Goal: Ask a question: Seek information or help from site administrators or community

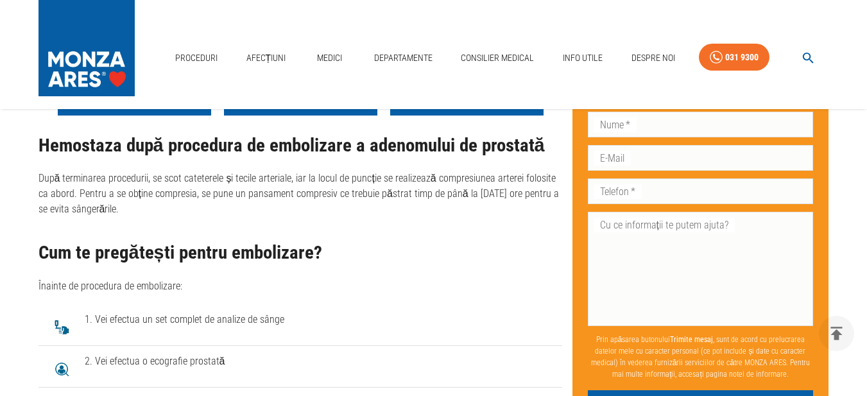
scroll to position [2475, 0]
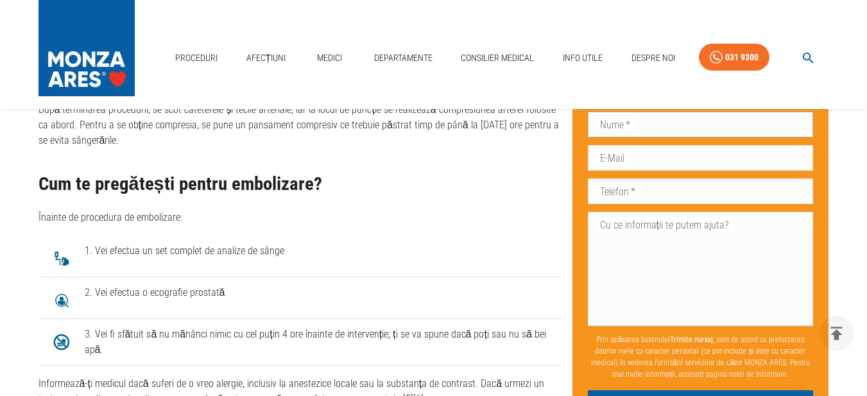
click at [655, 124] on input "Nume   *" at bounding box center [701, 125] width 226 height 26
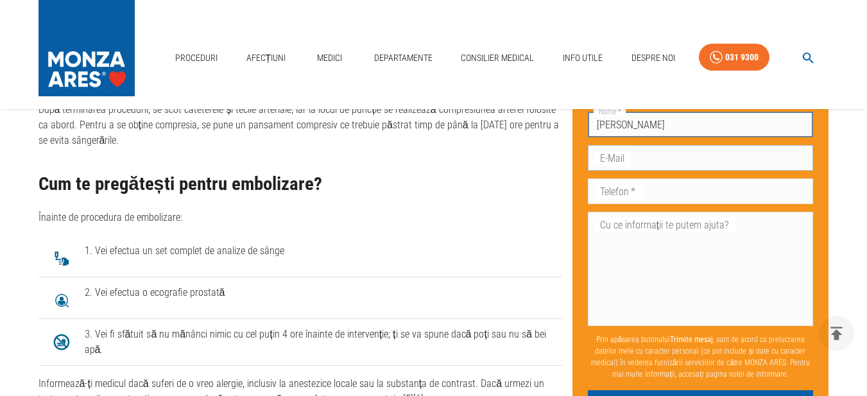
type input "[PERSON_NAME]"
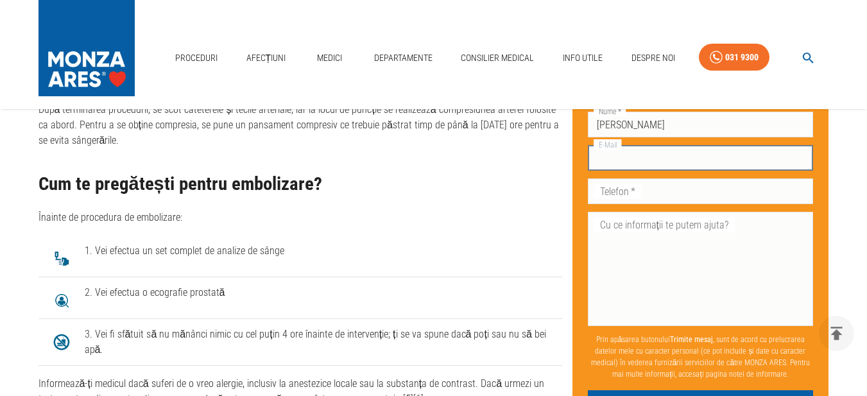
click at [621, 162] on input "E-Mail" at bounding box center [701, 158] width 226 height 26
type input "[EMAIL_ADDRESS][DOMAIN_NAME]"
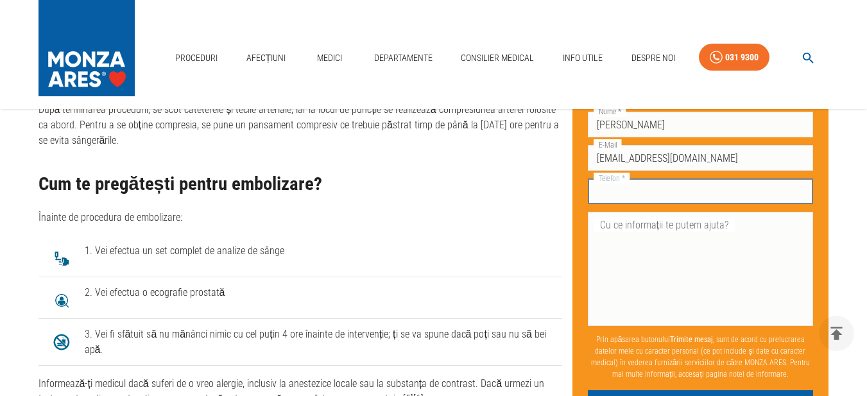
click at [649, 195] on input "Telefon   *" at bounding box center [701, 191] width 226 height 26
type input "0723159180"
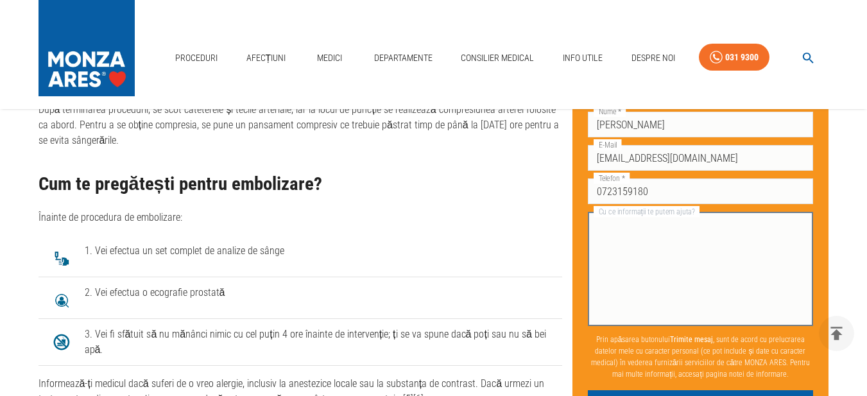
click at [626, 248] on textarea "Cu ce informații te putem ajuta?" at bounding box center [701, 269] width 208 height 103
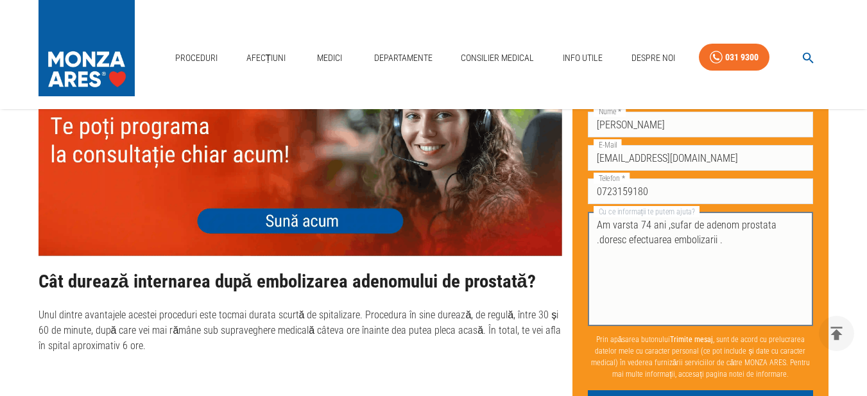
scroll to position [3192, 0]
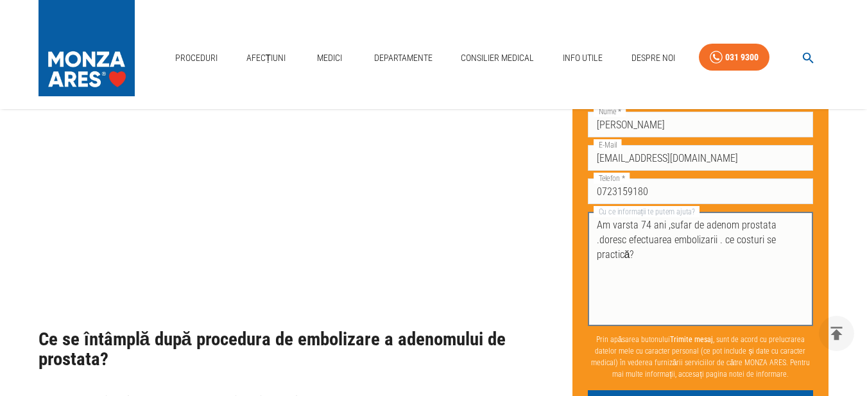
click at [636, 227] on textarea "Am varsta 74 ani ,sufar de adenom prostata .doresc efectuarea embolizarii . ce …" at bounding box center [701, 269] width 208 height 103
click at [690, 223] on textarea "Am vârsta 74 ani ,sufar de adenom prostata .doresc efectuarea embolizarii . ce …" at bounding box center [701, 269] width 208 height 103
click at [769, 224] on textarea "Am vârsta 74 ani ,sufar de adenom prostata .doresc efectuarea embolizarii . ce …" at bounding box center [701, 269] width 208 height 103
click at [597, 239] on textarea "Am vârsta 74 ani ,sufar de adenom prostată .doresc efectuarea embolizarii . ce …" at bounding box center [701, 269] width 208 height 103
click at [657, 269] on textarea "Am vârsta 74 ani ,sufar de adenom prostată Doresc.doresc efectuarea embolizarii…" at bounding box center [701, 269] width 208 height 103
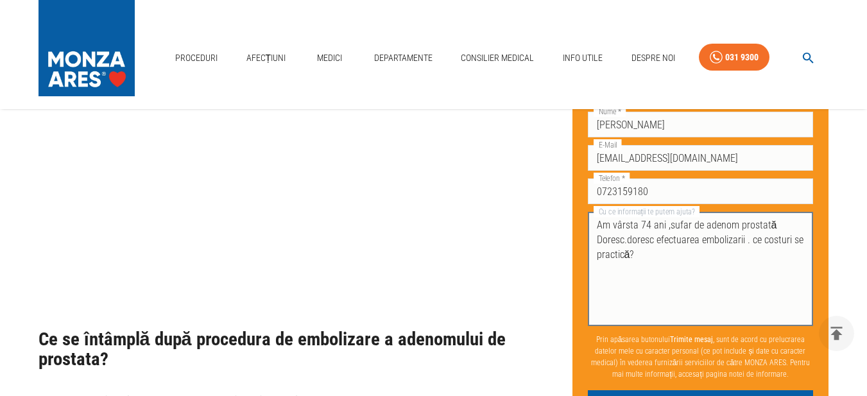
click at [653, 240] on textarea "Am vârsta 74 ani ,sufar de adenom prostată Doresc.doresc efectuarea embolizarii…" at bounding box center [701, 269] width 208 height 103
click at [648, 259] on textarea "Am vârsta 74 ani ,sufar de adenom prostată Doresc. efectuarea embolizarii . ce …" at bounding box center [701, 269] width 208 height 103
click at [615, 269] on textarea "Am vârsta 74 ani ,sufar de adenom prostată Doresc. efectuarea embolizarii . ce …" at bounding box center [701, 269] width 208 height 103
click at [728, 266] on textarea "Am vârsta 74 ani ,sufar de adenom prostată Doresc. efectuarea embolizarii . ce …" at bounding box center [701, 269] width 208 height 103
type textarea "Am vârsta 74 ani ,sufar de adenom prostată Doresc. efectuarea embolizarii . ce …"
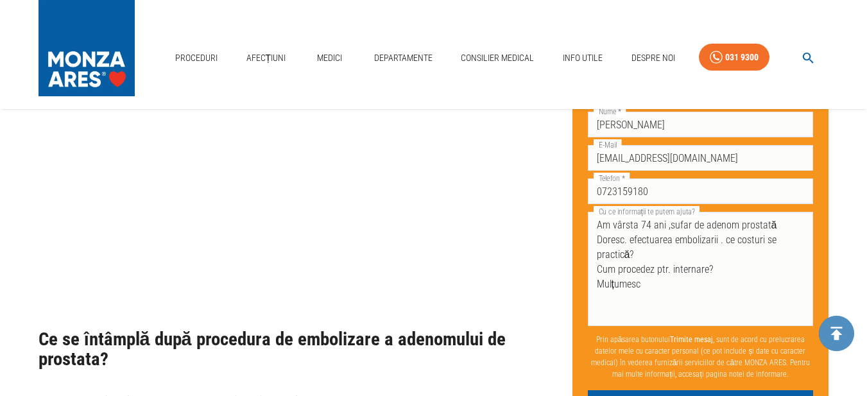
click at [839, 333] on icon "delete" at bounding box center [837, 333] width 12 height 13
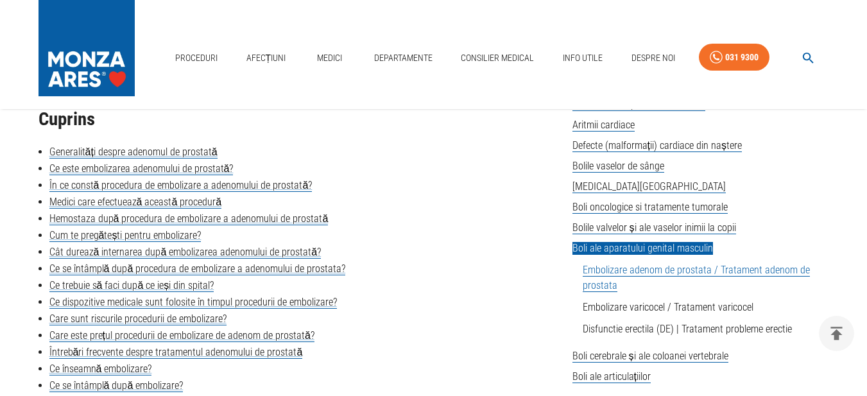
scroll to position [370, 0]
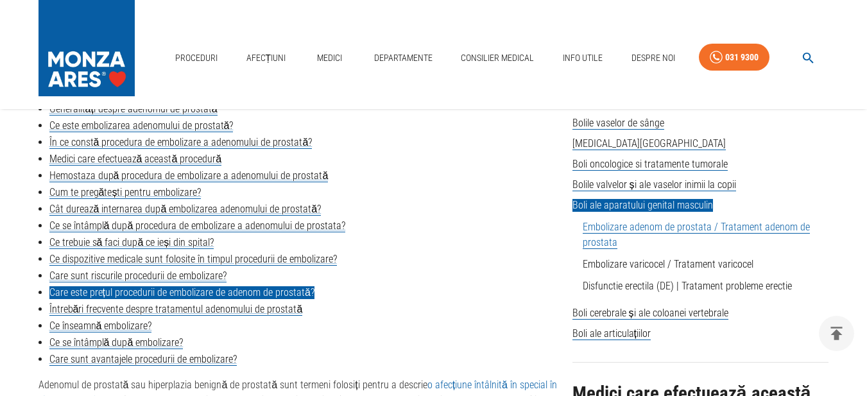
click at [265, 293] on link "Care este prețul procedurii de embolizare de adenom de prostată?" at bounding box center [181, 292] width 265 height 13
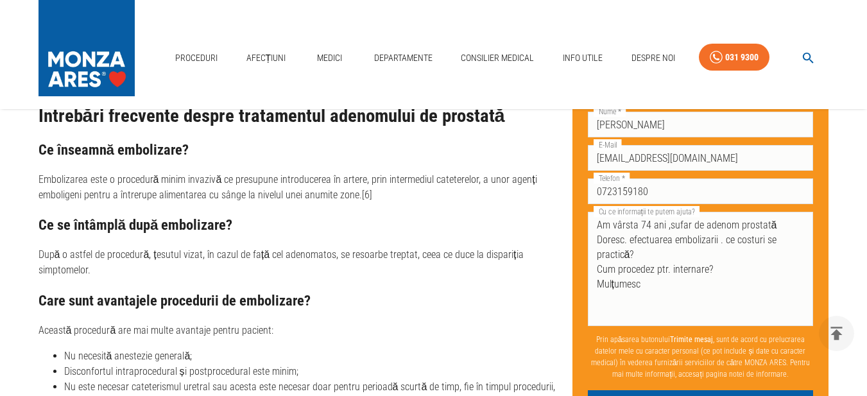
scroll to position [4039, 0]
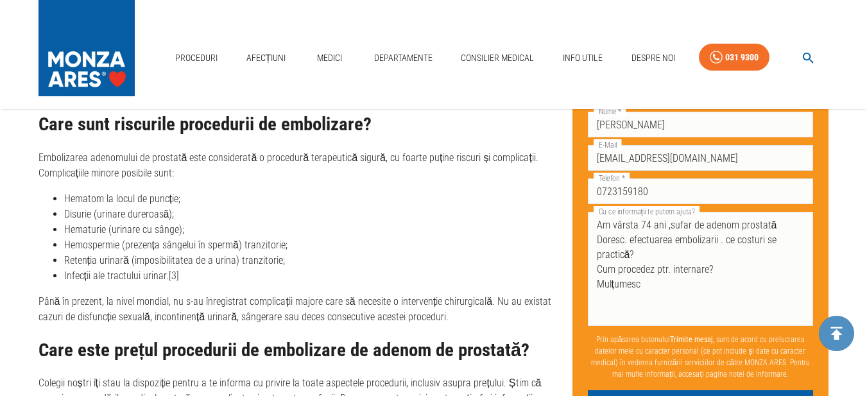
click at [841, 331] on icon "delete" at bounding box center [837, 333] width 20 height 20
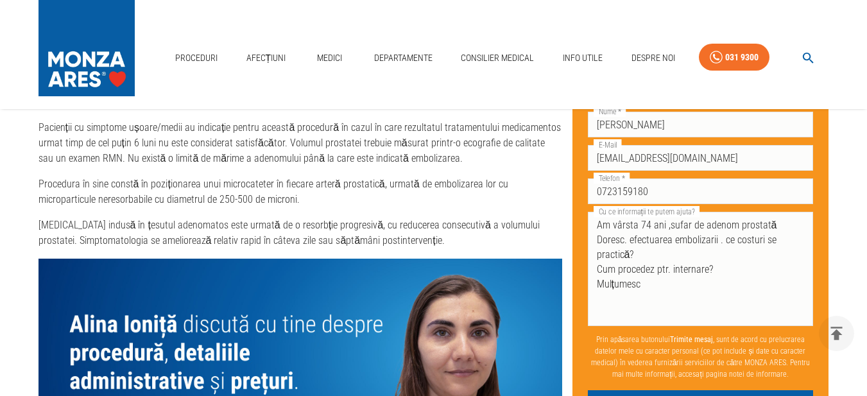
scroll to position [1506, 0]
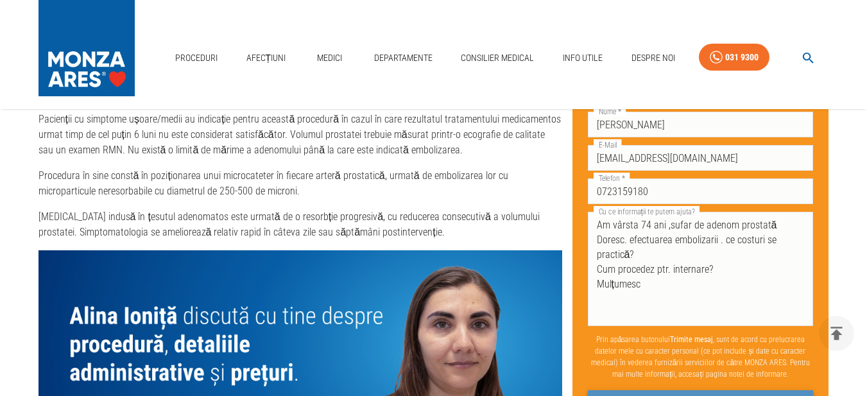
click at [782, 393] on button "Trimite mesaj" at bounding box center [701, 402] width 226 height 24
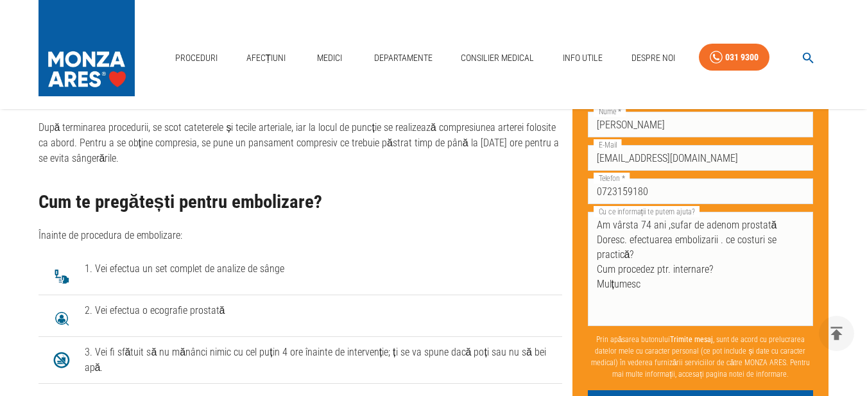
scroll to position [2483, 0]
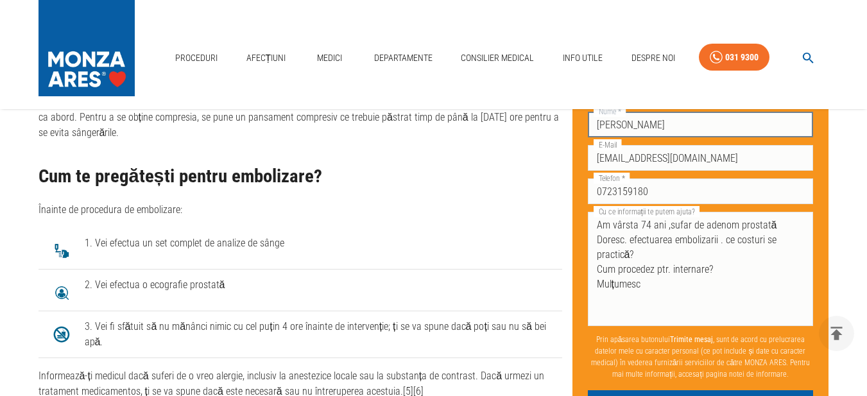
click at [791, 124] on input "[PERSON_NAME]" at bounding box center [701, 125] width 226 height 26
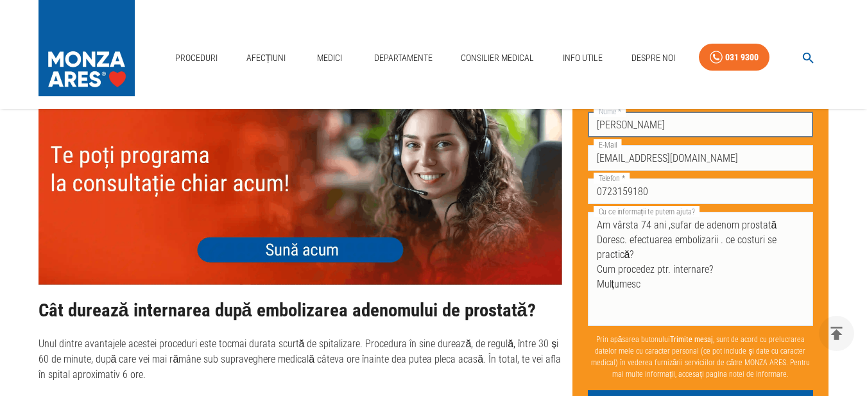
scroll to position [3163, 0]
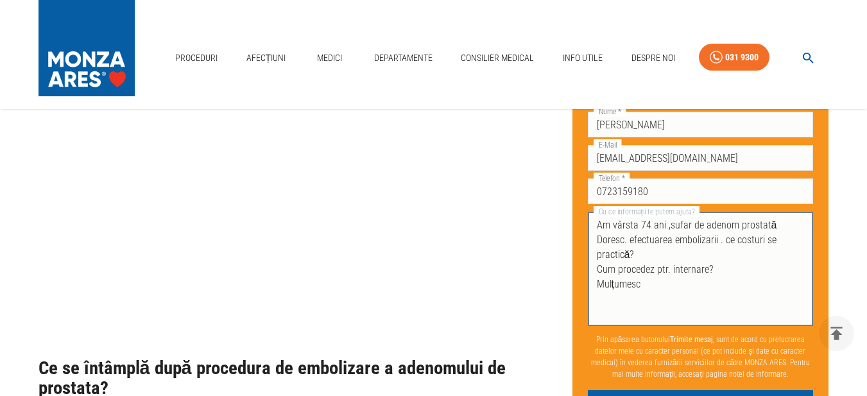
drag, startPoint x: 733, startPoint y: 296, endPoint x: 742, endPoint y: 316, distance: 22.1
click at [742, 316] on textarea "Am vârsta 74 ani ,sufar de adenom prostată Doresc. efectuarea embolizarii . ce …" at bounding box center [701, 269] width 208 height 103
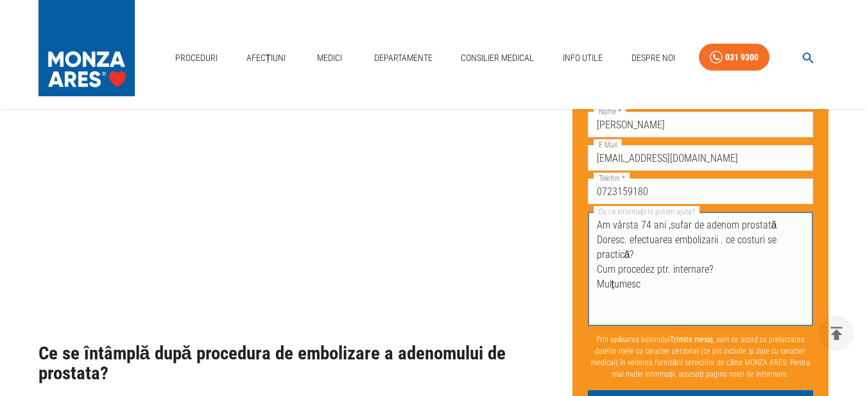
scroll to position [3189, 0]
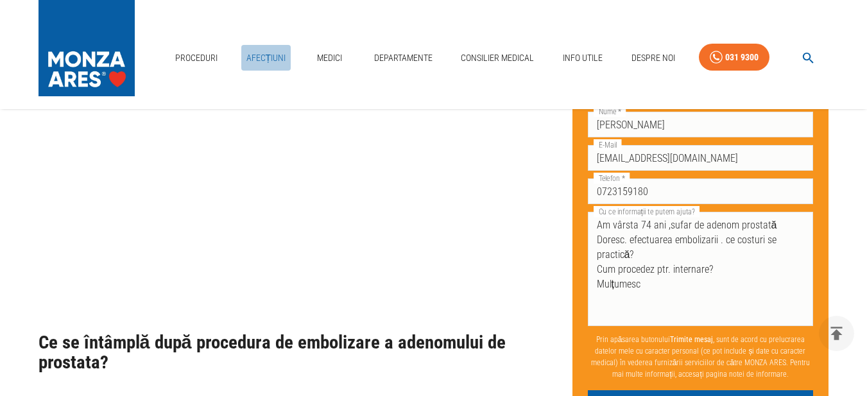
click at [259, 55] on link "Afecțiuni" at bounding box center [266, 58] width 50 height 26
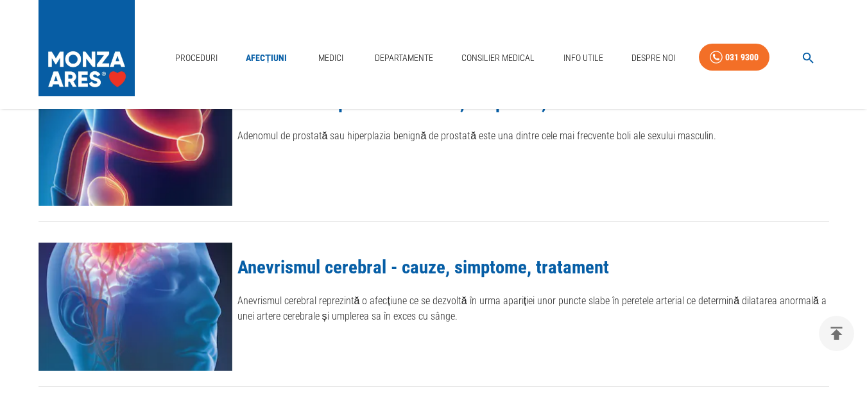
scroll to position [395, 0]
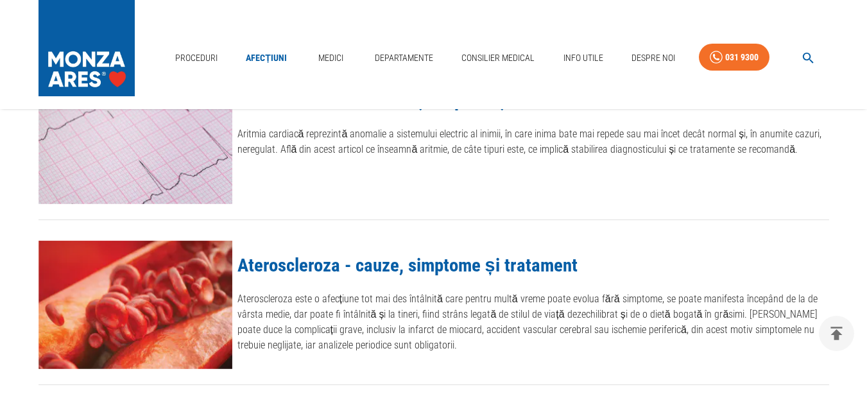
scroll to position [980, 0]
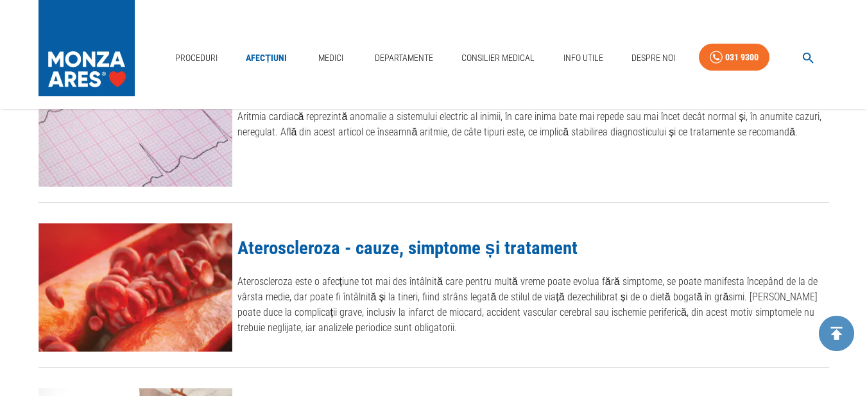
click at [837, 341] on icon "delete" at bounding box center [837, 333] width 20 height 20
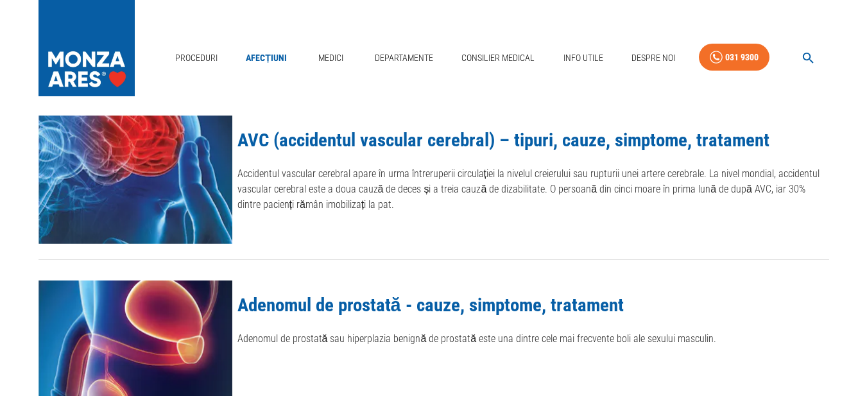
scroll to position [0, 0]
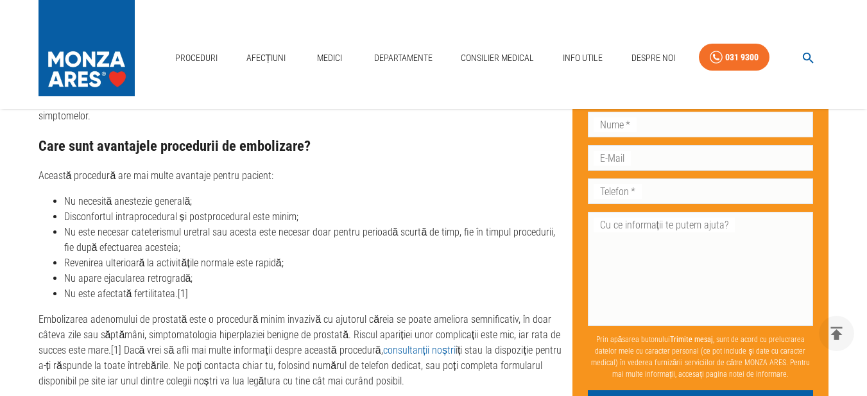
scroll to position [4551, 0]
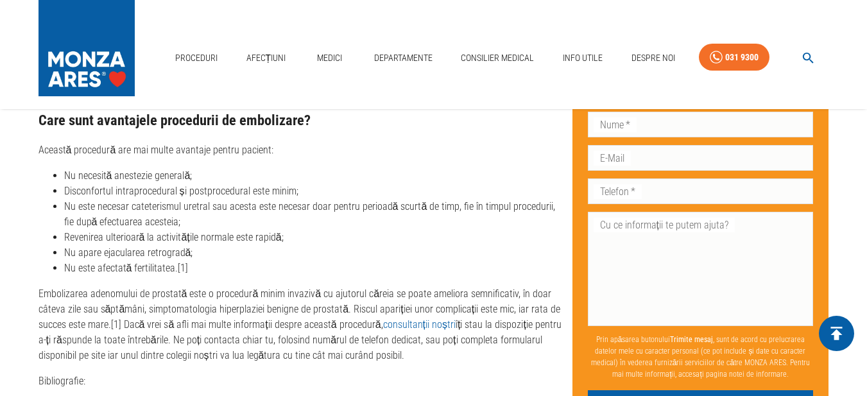
click at [833, 328] on icon "delete" at bounding box center [837, 333] width 12 height 13
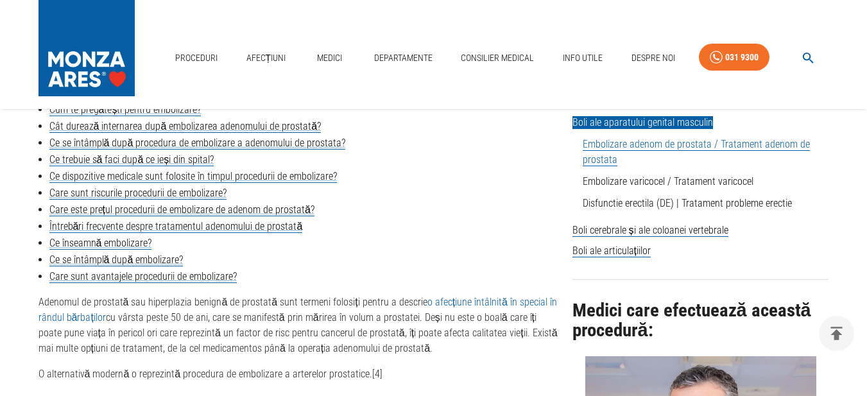
scroll to position [472, 0]
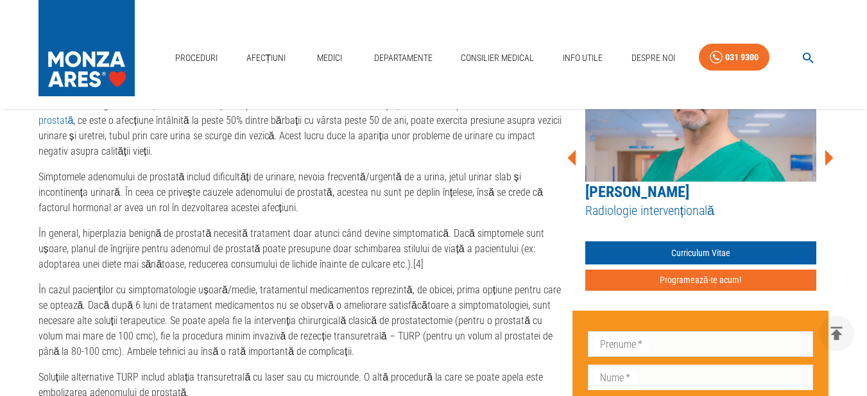
scroll to position [825, 0]
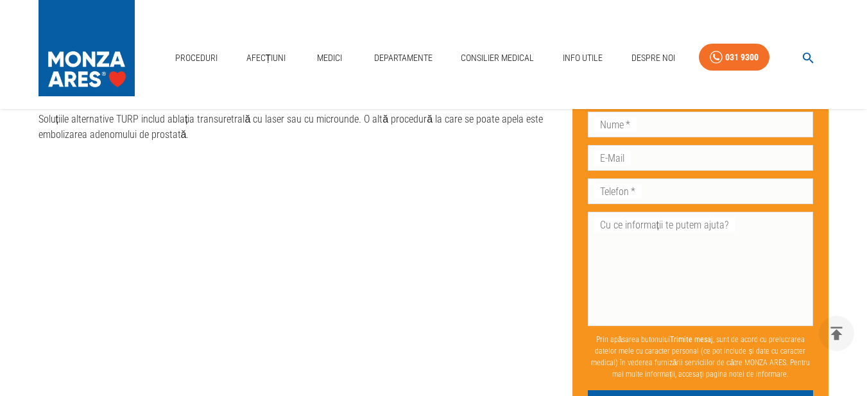
scroll to position [1057, 0]
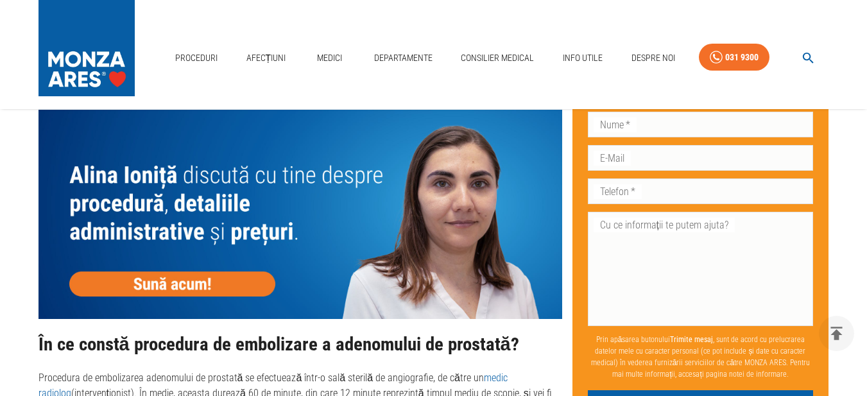
scroll to position [1693, 0]
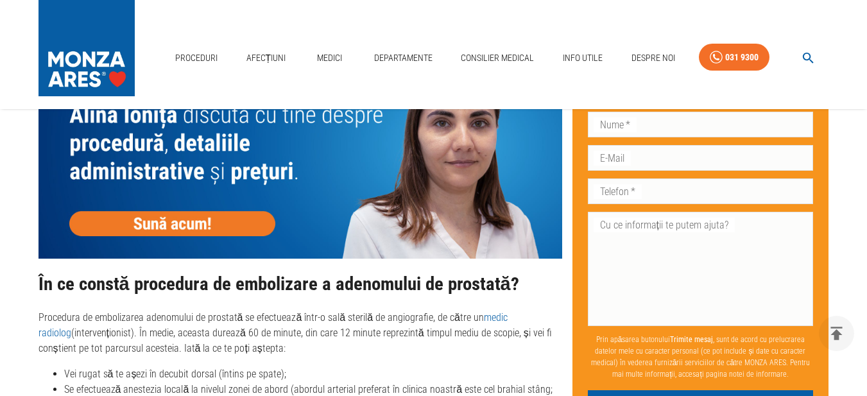
click at [173, 225] on img at bounding box center [301, 153] width 524 height 209
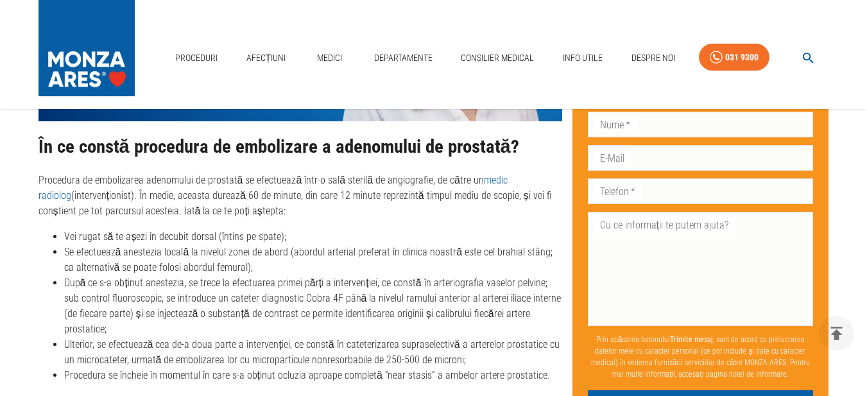
scroll to position [1865, 0]
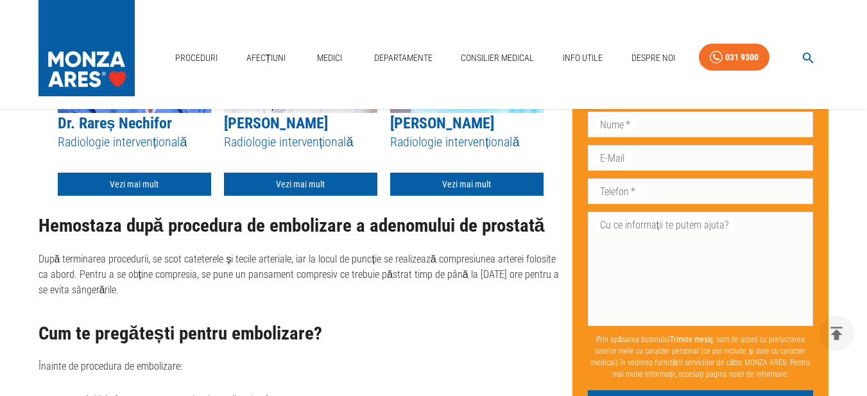
scroll to position [2320, 0]
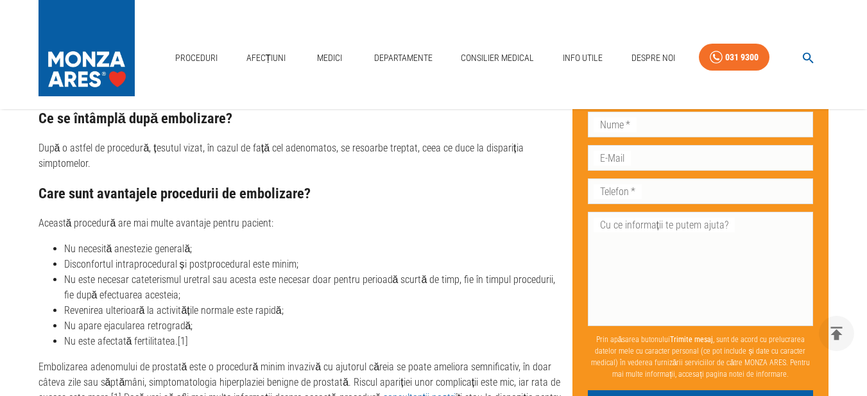
scroll to position [4983, 0]
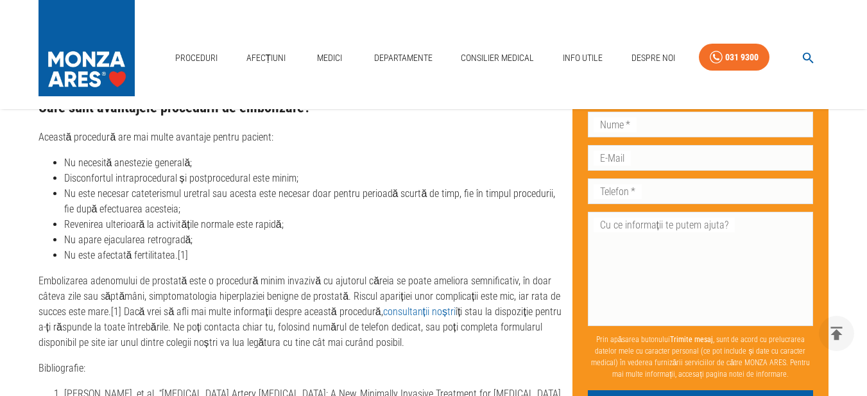
click at [427, 305] on link "consultanții noștri" at bounding box center [419, 311] width 73 height 12
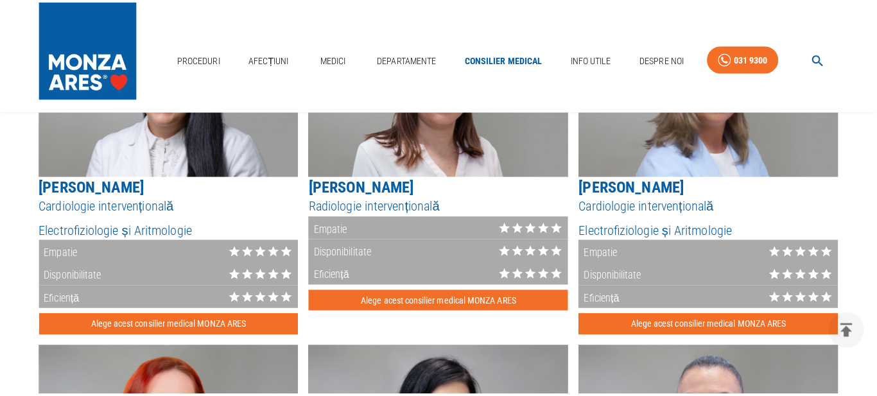
scroll to position [1289, 0]
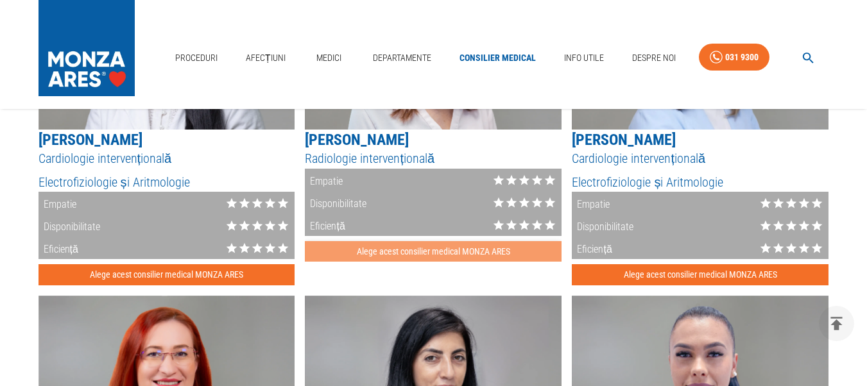
click at [403, 256] on button "Alege acest consilier medical MONZA ARES" at bounding box center [433, 251] width 257 height 21
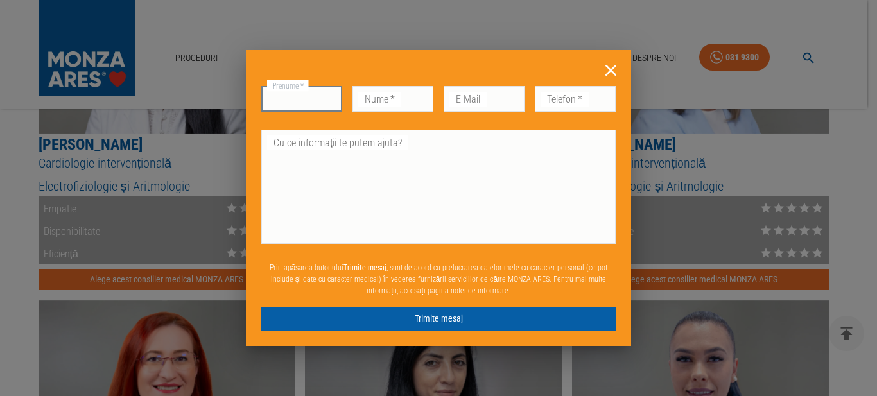
click at [327, 100] on input "Prenume   *" at bounding box center [301, 99] width 81 height 26
type input "Nicolae"
click at [359, 102] on input "Nume   *" at bounding box center [392, 99] width 81 height 26
type input "Popescu"
click at [511, 101] on input "E-Mail" at bounding box center [483, 99] width 81 height 26
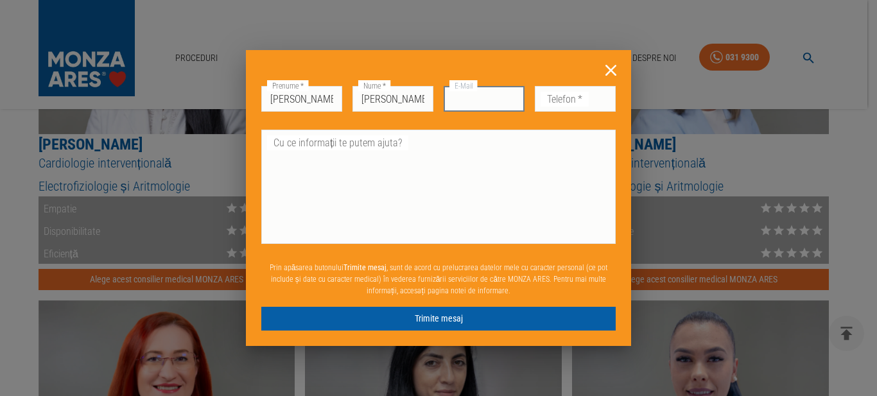
type input "[EMAIL_ADDRESS][DOMAIN_NAME]"
click at [590, 98] on input "Telefon   *" at bounding box center [575, 99] width 81 height 26
type input "0723159180"
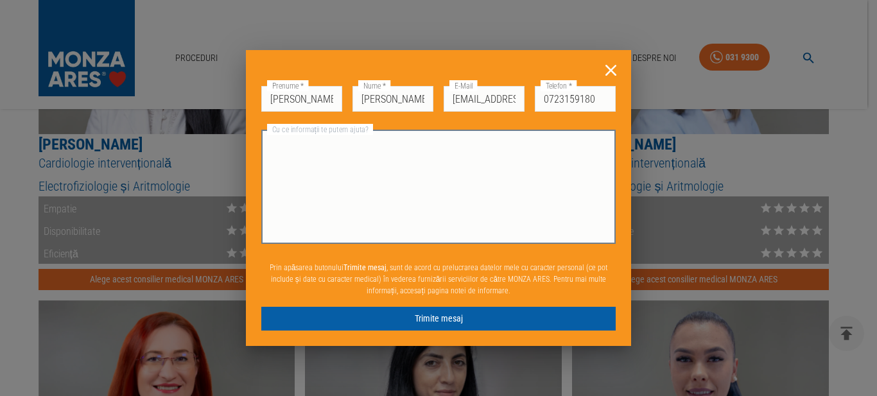
click at [305, 183] on textarea "Cu ce informații te putem ajuta?" at bounding box center [438, 186] width 336 height 103
click at [324, 150] on textarea "Bună ziua" at bounding box center [438, 186] width 336 height 103
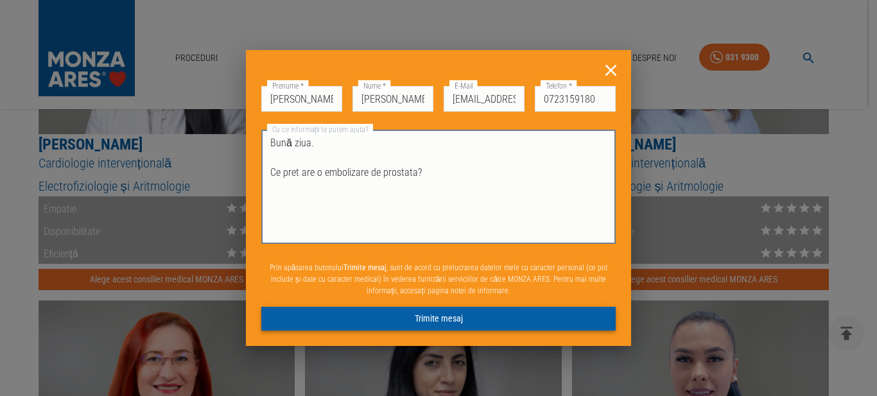
type textarea "Bună ziua. Ce pret are o embolizare de prostata?"
click at [443, 317] on button "Trimite mesaj" at bounding box center [438, 319] width 354 height 24
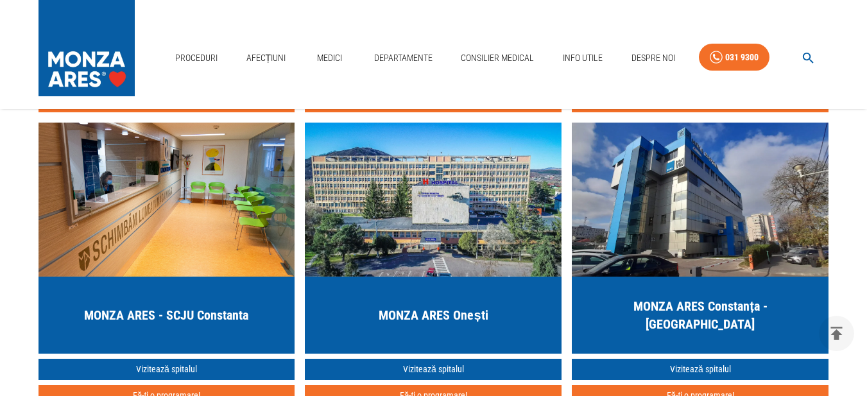
scroll to position [2278, 0]
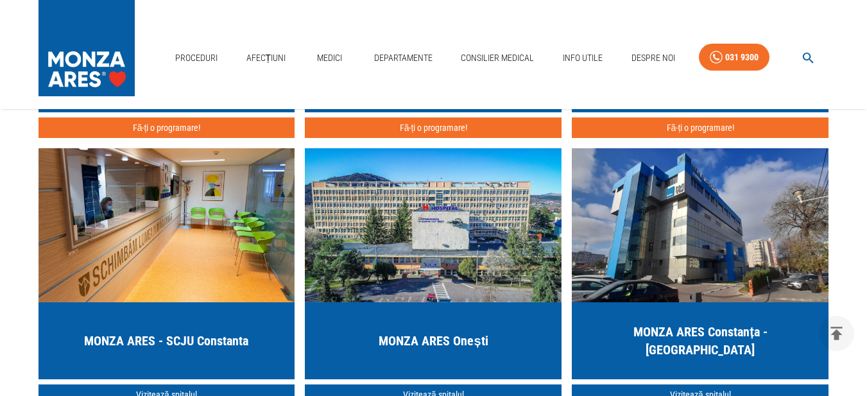
click at [866, 8] on div "Proceduri Afecțiuni Medici Departamente Consilier Medical Info Utile Despre Noi…" at bounding box center [433, 54] width 867 height 109
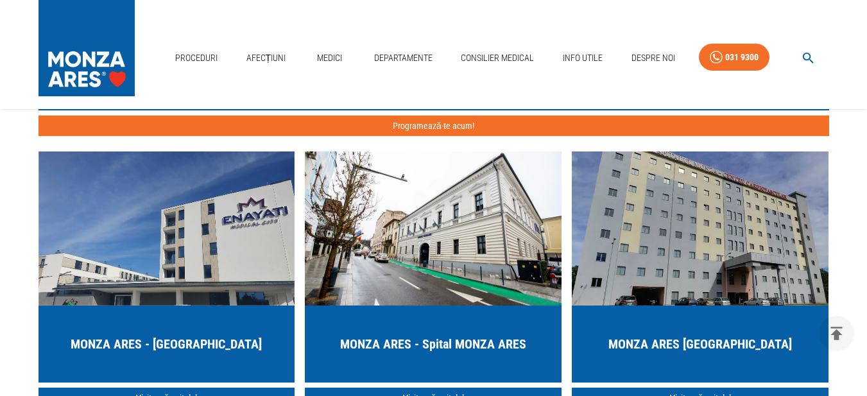
scroll to position [1934, 0]
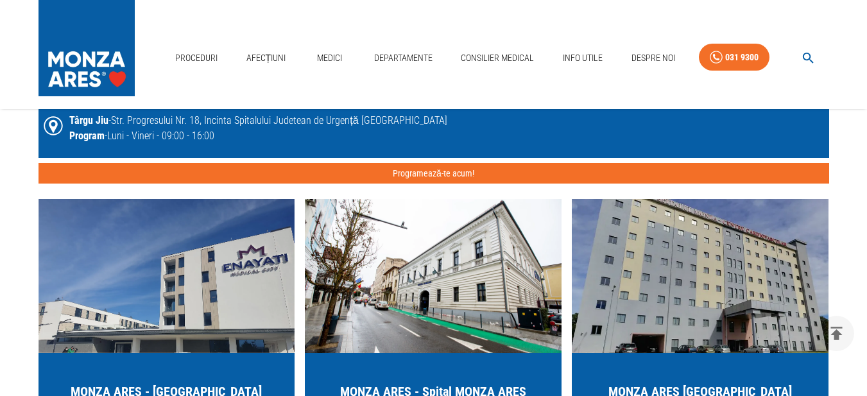
click at [866, 7] on div "Proceduri Afecțiuni Medici Departamente Consilier Medical Info Utile Despre Noi…" at bounding box center [433, 54] width 867 height 109
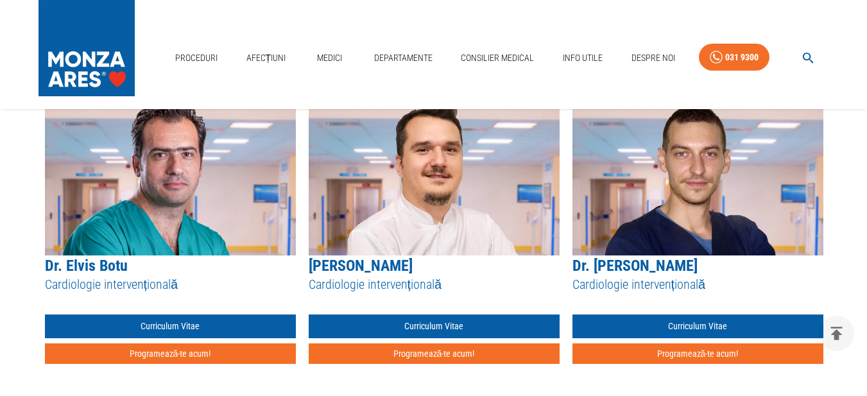
scroll to position [1428, 0]
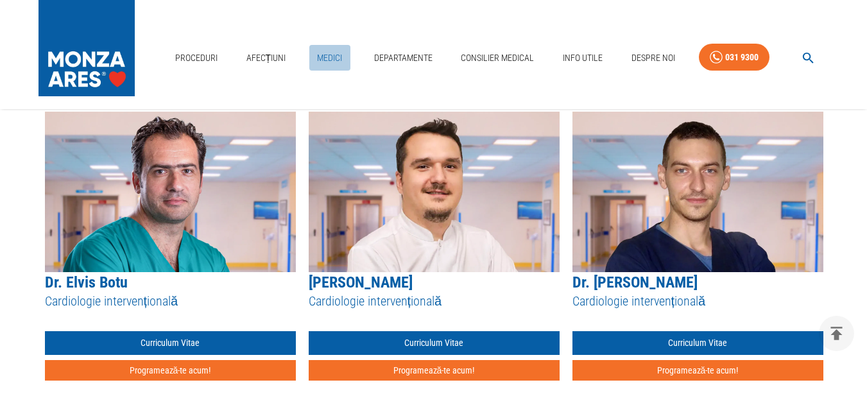
click at [336, 60] on link "Medici" at bounding box center [329, 58] width 41 height 26
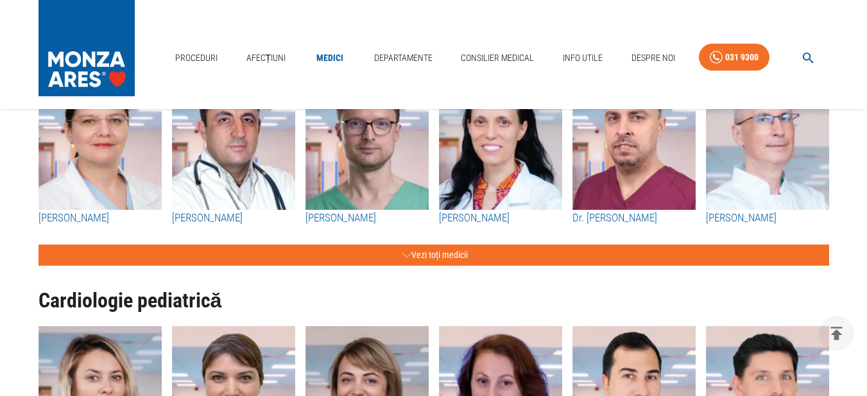
scroll to position [1040, 0]
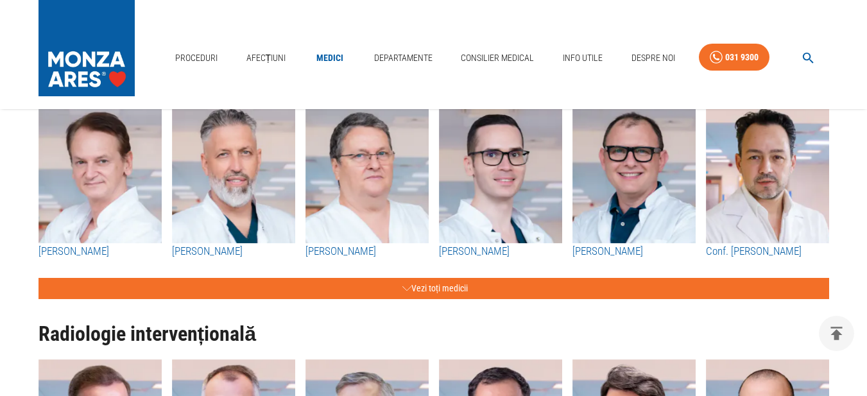
scroll to position [1444, 0]
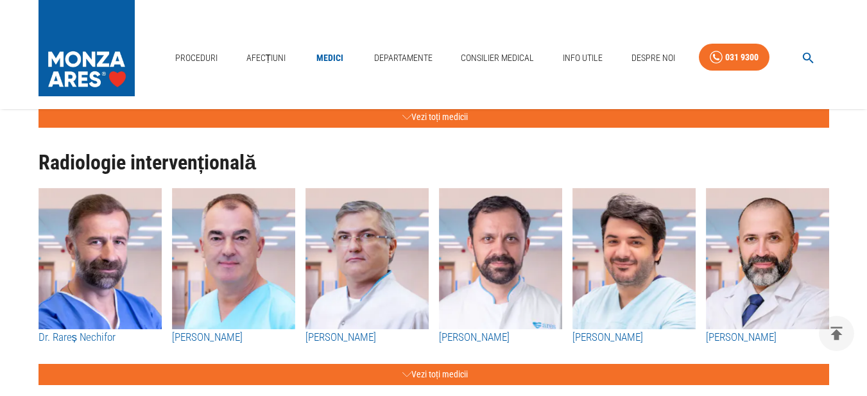
scroll to position [1607, 0]
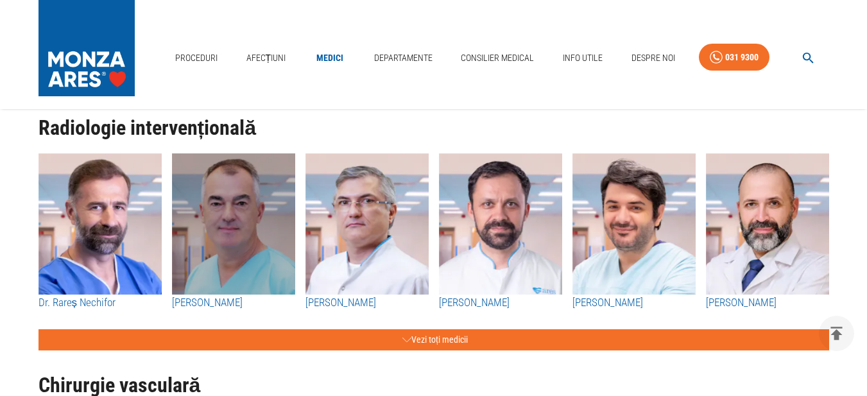
click at [225, 244] on img "button" at bounding box center [233, 223] width 123 height 141
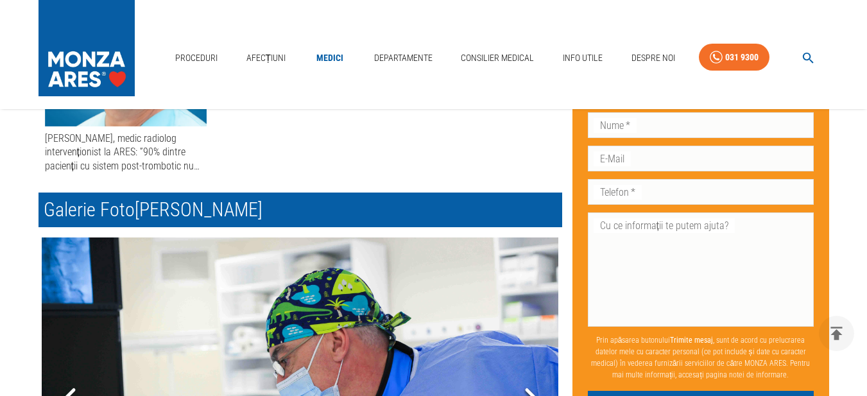
scroll to position [722, 0]
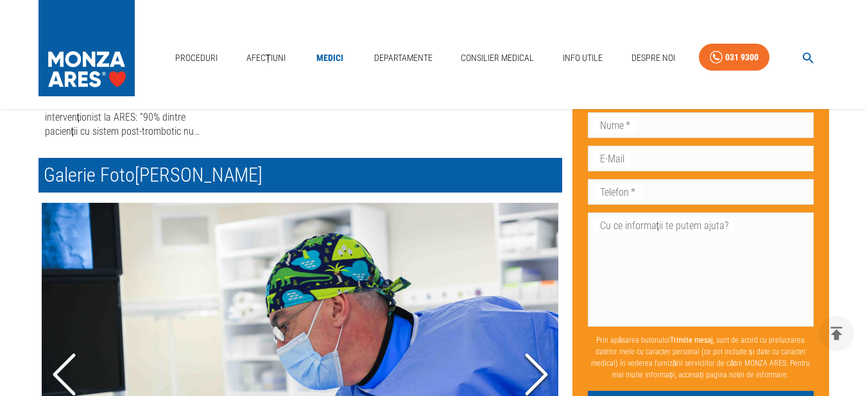
click at [864, 382] on div "Acasă › Medici › Dr. Florin Bloj Dr. Florin Bloj Medic Specialist Radiolog Radi…" at bounding box center [433, 179] width 867 height 1547
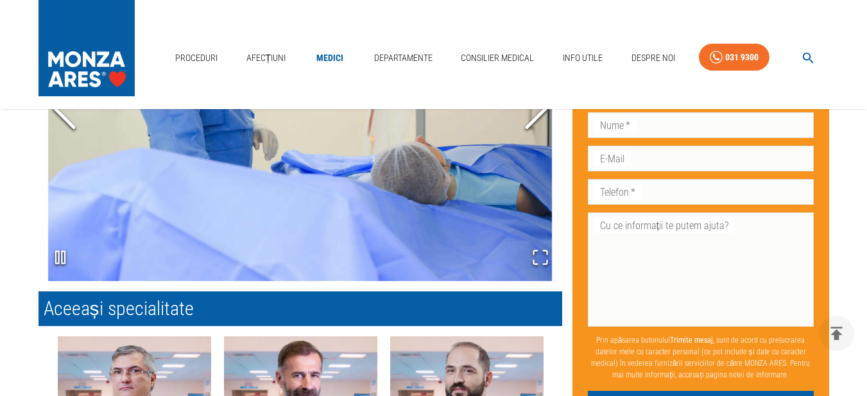
scroll to position [1109, 0]
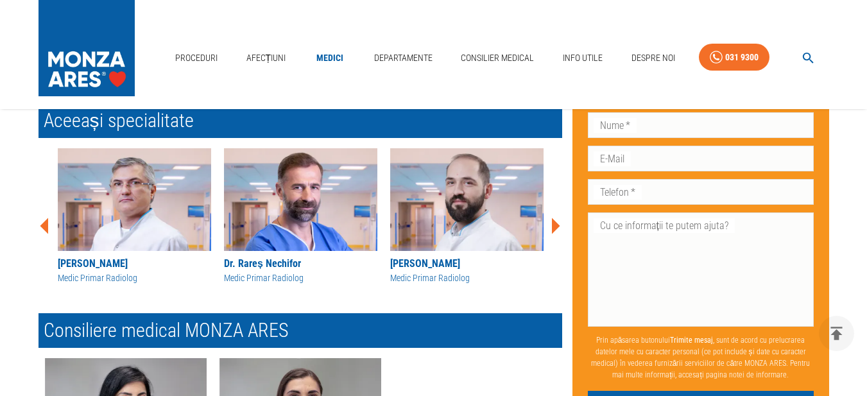
scroll to position [1211, 0]
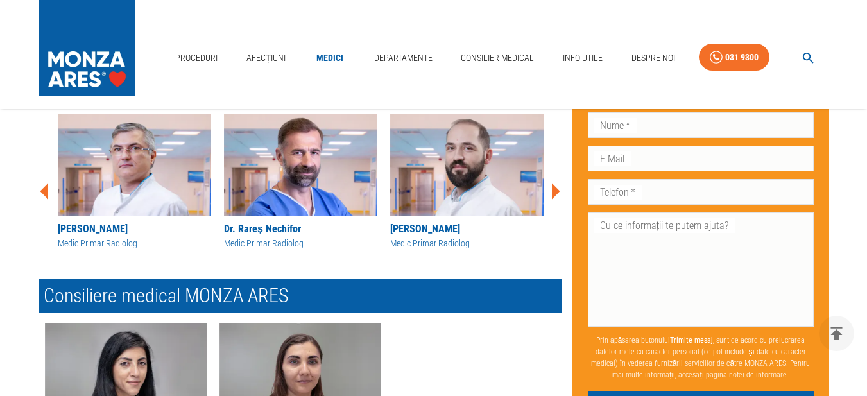
click at [811, 377] on p "Prin apăsarea butonului Trimite mesaj , sunt de acord cu prelucrarea datelor me…" at bounding box center [701, 357] width 226 height 56
drag, startPoint x: 811, startPoint y: 377, endPoint x: 808, endPoint y: 388, distance: 11.4
click at [811, 381] on p "Prin apăsarea butonului Trimite mesaj , sunt de acord cu prelucrarea datelor me…" at bounding box center [701, 357] width 226 height 56
click at [798, 395] on button "Trimite mesaj" at bounding box center [701, 402] width 226 height 24
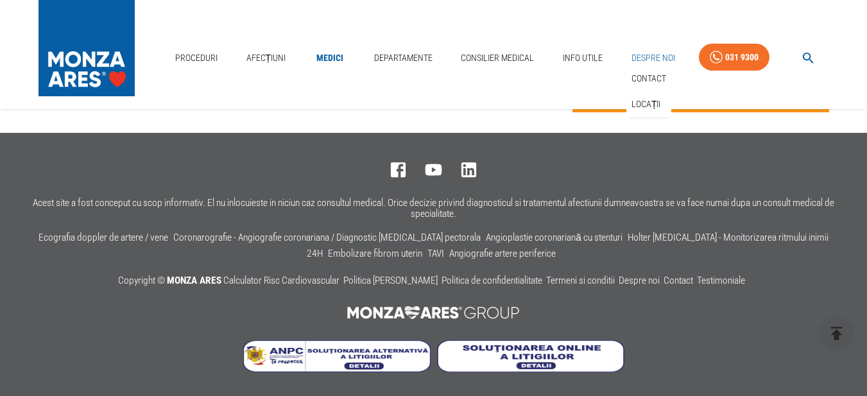
scroll to position [1554, 0]
click at [648, 99] on link "Locații" at bounding box center [646, 104] width 35 height 21
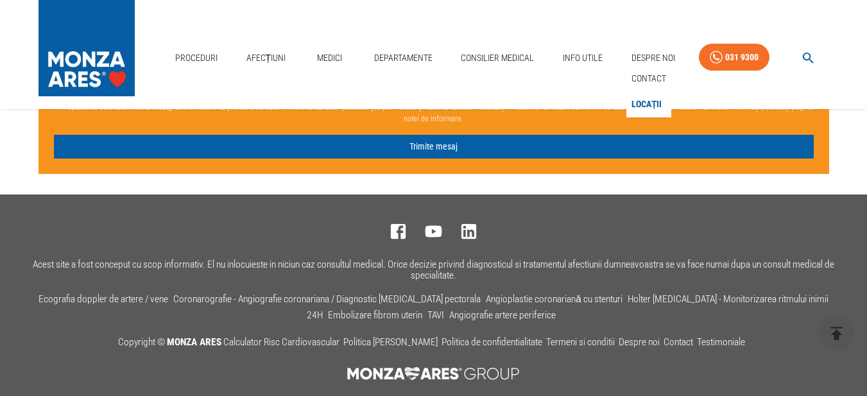
scroll to position [2222, 0]
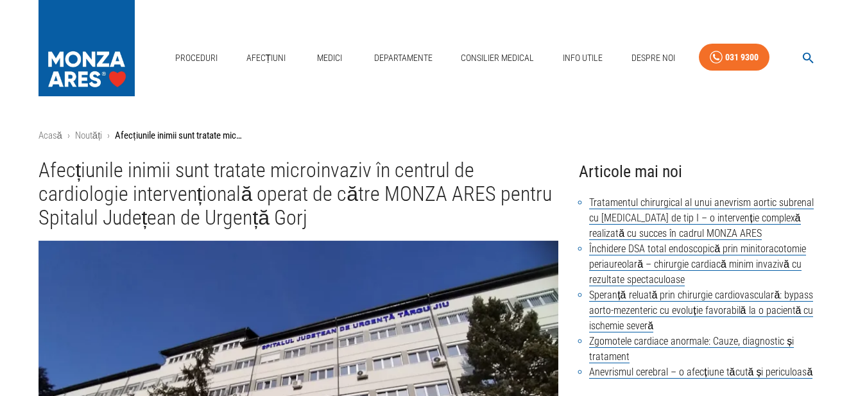
scroll to position [24, 0]
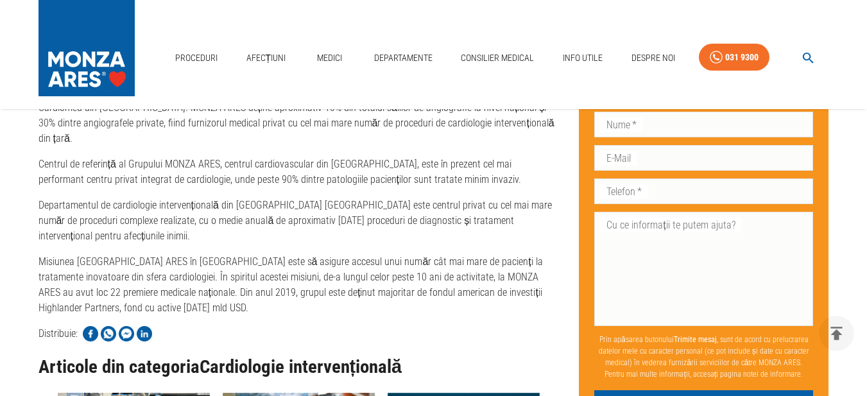
scroll to position [1745, 0]
